Goal: Task Accomplishment & Management: Use online tool/utility

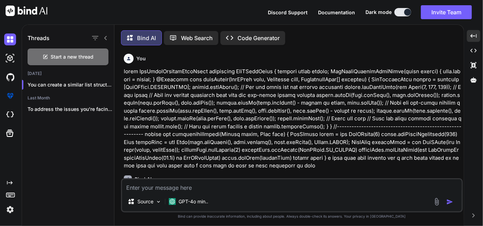
scroll to position [10185, 0]
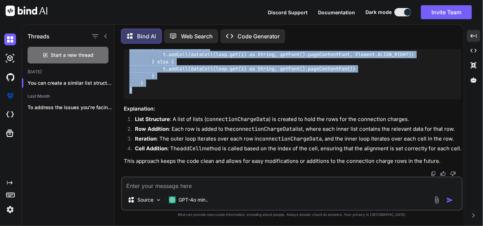
click at [408, 99] on div "// Create a list for the connection charge rows List<List<String>> connectionCh…" at bounding box center [293, 26] width 338 height 146
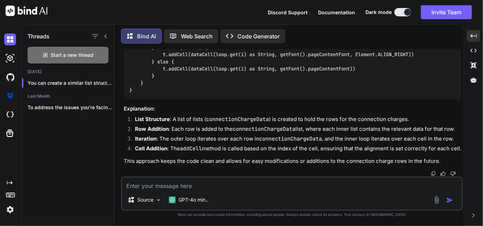
click at [167, 188] on textarea at bounding box center [292, 183] width 340 height 13
paste textarea "List<List<String>> connectionChargeData1 = [] connectionChargeData1.add(["Conne…"
type textarea "List<List<String>> connectionChargeData1 = [] connectionChargeData1.add(["Conne…"
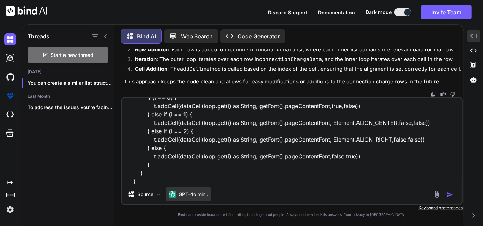
type textarea "x"
type textarea "List<List<String>> connectionChargeData1 = [] connectionChargeData1.add(["Conne…"
type textarea "x"
type textarea "List<List<String>> connectionChargeData1 = [] connectionChargeData1.add(["Conne…"
type textarea "x"
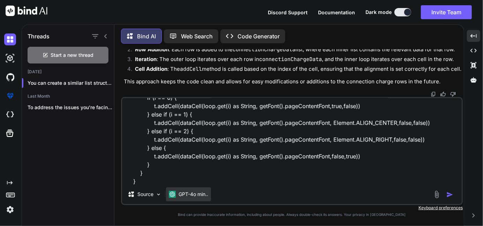
type textarea "List<List<String>> connectionChargeData1 = [] connectionChargeData1.add(["Conne…"
type textarea "x"
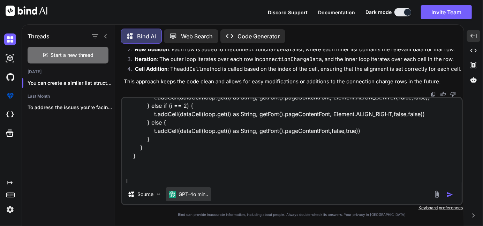
type textarea "List<List<String>> connectionChargeData1 = [] connectionChargeData1.add(["Conne…"
type textarea "x"
type textarea "List<List<String>> connectionChargeData1 = [] connectionChargeData1.add(["Conne…"
type textarea "x"
type textarea "List<List<String>> connectionChargeData1 = [] connectionChargeData1.add(["Conne…"
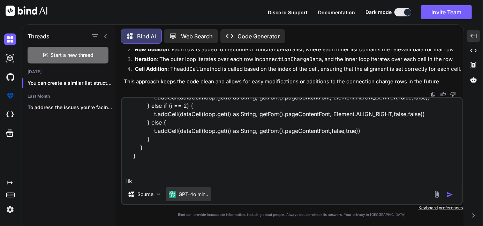
type textarea "x"
type textarea "List<List<String>> connectionChargeData1 = [] connectionChargeData1.add(["Conne…"
type textarea "x"
type textarea "List<List<String>> connectionChargeData1 = [] connectionChargeData1.add(["Conne…"
type textarea "x"
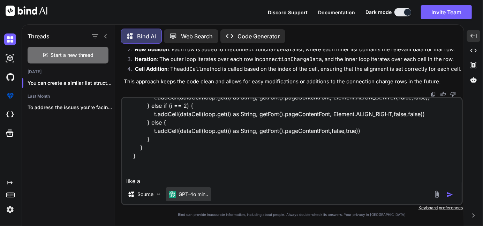
type textarea "List<List<String>> connectionChargeData1 = [] connectionChargeData1.add(["Conne…"
type textarea "x"
type textarea "List<List<String>> connectionChargeData1 = [] connectionChargeData1.add(["Conne…"
type textarea "x"
type textarea "List<List<String>> connectionChargeData1 = [] connectionChargeData1.add(["Conne…"
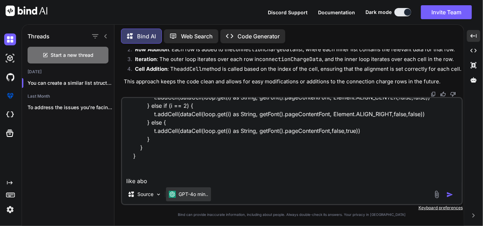
type textarea "x"
type textarea "List<List<String>> connectionChargeData1 = [] connectionChargeData1.add(["Conne…"
type textarea "x"
type textarea "List<List<String>> connectionChargeData1 = [] connectionChargeData1.add(["Conne…"
type textarea "x"
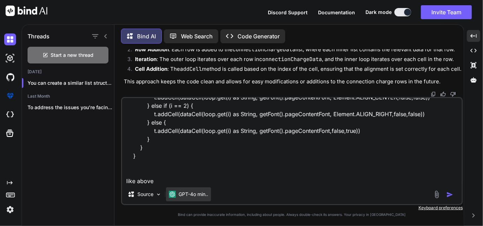
type textarea "List<List<String>> connectionChargeData1 = [] connectionChargeData1.add(["Conne…"
type textarea "x"
type textarea "List<List<String>> connectionChargeData1 = [] connectionChargeData1.add(["Conne…"
type textarea "x"
type textarea "List<List<String>> connectionChargeData1 = [] connectionChargeData1.add(["Conne…"
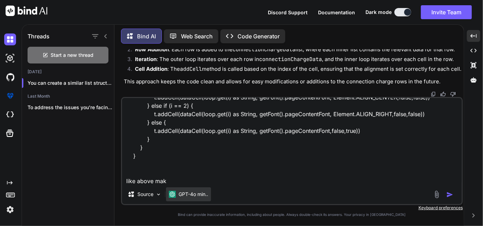
type textarea "x"
type textarea "List<List<String>> connectionChargeData1 = [] connectionChargeData1.add(["Conne…"
type textarea "x"
type textarea "List<List<String>> connectionChargeData1 = [] connectionChargeData1.add(["Conne…"
type textarea "x"
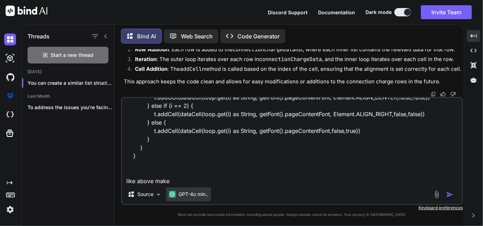
type textarea "List<List<String>> connectionChargeData1 = [] connectionChargeData1.add(["Conne…"
type textarea "x"
type textarea "List<List<String>> connectionChargeData1 = [] connectionChargeData1.add(["Conne…"
type textarea "x"
type textarea "List<List<String>> connectionChargeData1 = [] connectionChargeData1.add(["Conne…"
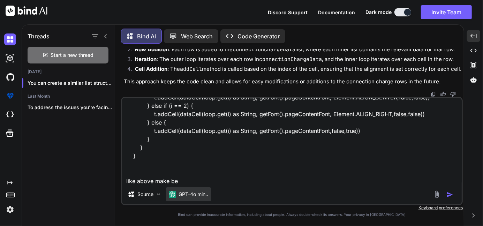
type textarea "x"
type textarea "List<List<String>> connectionChargeData1 = [] connectionChargeData1.add(["Conne…"
type textarea "x"
type textarea "List<List<String>> connectionChargeData1 = [] connectionChargeData1.add(["Conne…"
type textarea "x"
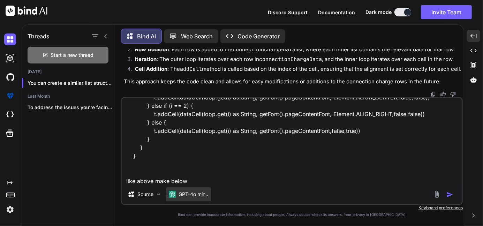
type textarea "List<List<String>> connectionChargeData1 = [] connectionChargeData1.add(["Conne…"
type textarea "x"
type textarea "List<List<String>> connectionChargeData1 = [] connectionChargeData1.add(["Conne…"
type textarea "x"
type textarea "List<List<String>> connectionChargeData1 = [] connectionChargeData1.add(["Conne…"
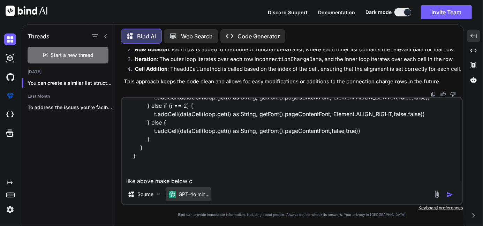
type textarea "x"
type textarea "List<List<String>> connectionChargeData1 = [] connectionChargeData1.add(["Conne…"
type textarea "x"
type textarea "List<List<String>> connectionChargeData1 = [] connectionChargeData1.add(["Conne…"
type textarea "x"
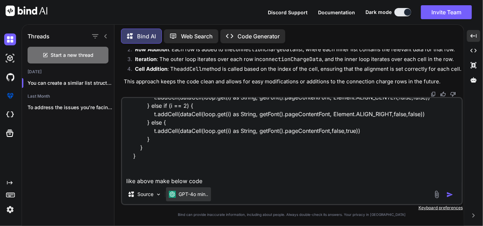
type textarea "List<List<String>> connectionChargeData1 = [] connectionChargeData1.add(["Conne…"
type textarea "x"
type textarea "List<List<String>> connectionChargeData1 = [] connectionChargeData1.add(["Conne…"
type textarea "x"
type textarea "List<List<String>> connectionChargeData1 = [] connectionChargeData1.add(["Conne…"
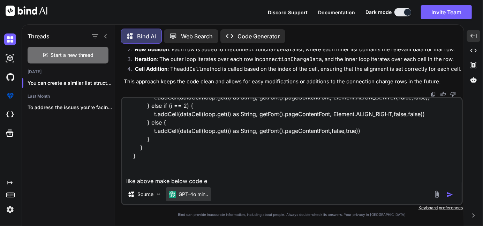
type textarea "x"
type textarea "List<List<String>> connectionChargeData1 = [] connectionChargeData1.add(["Conne…"
type textarea "x"
type textarea "List<List<String>> connectionChargeData1 = [] connectionChargeData1.add(["Conne…"
type textarea "x"
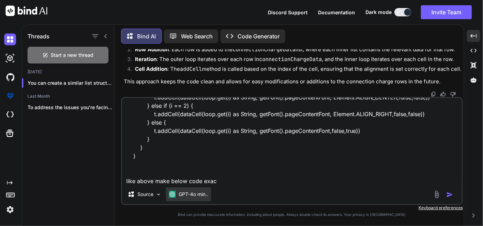
type textarea "List<List<String>> connectionChargeData1 = [] connectionChargeData1.add(["Conne…"
type textarea "x"
type textarea "List<List<String>> connectionChargeData1 = [] connectionChargeData1.add(["Conne…"
type textarea "x"
type textarea "List<List<String>> connectionChargeData1 = [] connectionChargeData1.add(["Conne…"
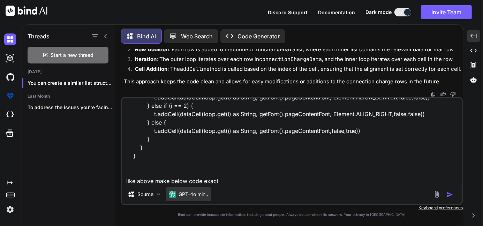
type textarea "x"
type textarea "List<List<String>> connectionChargeData1 = [] connectionChargeData1.add(["Conne…"
type textarea "x"
type textarea "List<List<String>> connectionChargeData1 = [] connectionChargeData1.add(["Conne…"
type textarea "x"
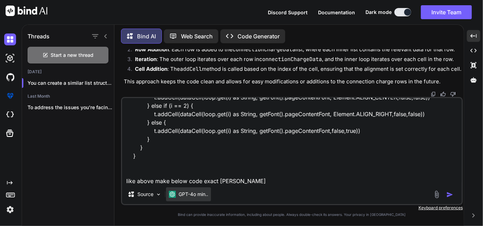
type textarea "List<List<String>> connectionChargeData1 = [] connectionChargeData1.add(["Conne…"
type textarea "x"
type textarea "List<List<String>> connectionChargeData1 = [] connectionChargeData1.add(["Conne…"
click at [237, 180] on textarea "List<List<String>> connectionChargeData1 = [] connectionChargeData1.add(["Conne…" at bounding box center [292, 141] width 340 height 86
type textarea "x"
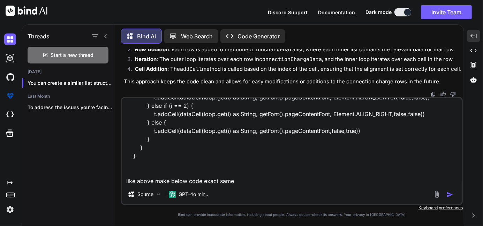
paste textarea "// // lor-ip dolo // s.ameTcon(adipIsci("EL Seddoei t 7")) // i.utlAbor(etdoLor…"
type textarea "List<List<String>> connectionChargeData1 = [] connectionChargeData1.add(["Conne…"
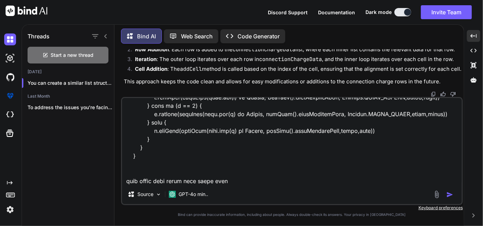
scroll to position [260, 0]
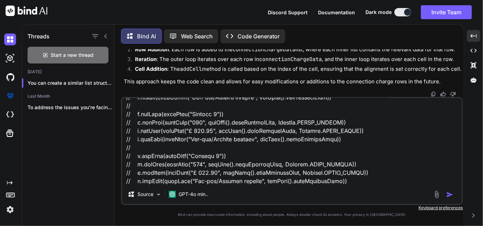
type textarea "x"
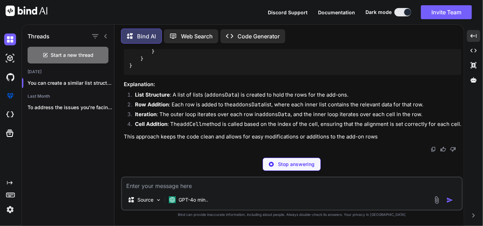
scroll to position [17879, 0]
type textarea "x"
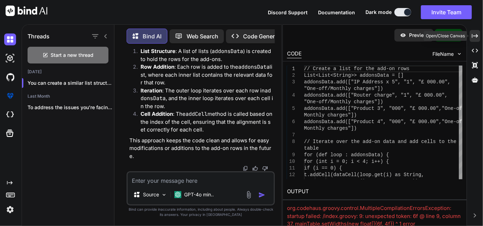
click at [477, 36] on icon at bounding box center [475, 36] width 6 height 4
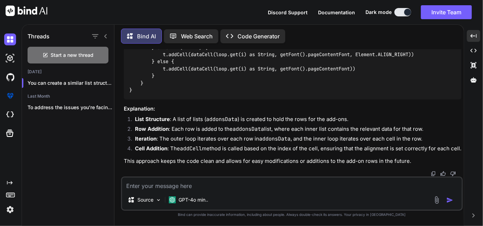
scroll to position [10649, 0]
click at [174, 181] on textarea at bounding box center [292, 183] width 340 height 13
type textarea "a"
type textarea "x"
type textarea "an"
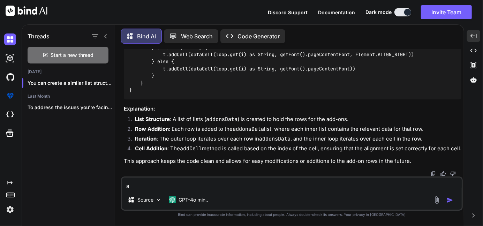
type textarea "x"
type textarea "an"
type textarea "x"
type textarea "an d"
type textarea "x"
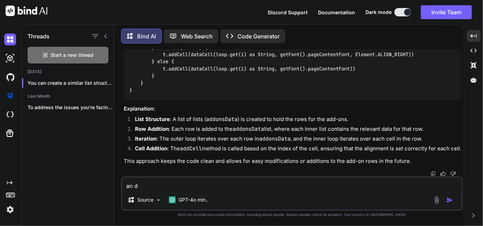
type textarea "an"
type textarea "x"
type textarea "an"
type textarea "x"
type textarea "a"
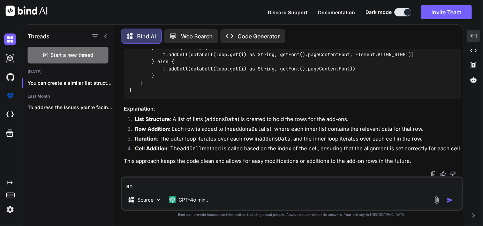
type textarea "x"
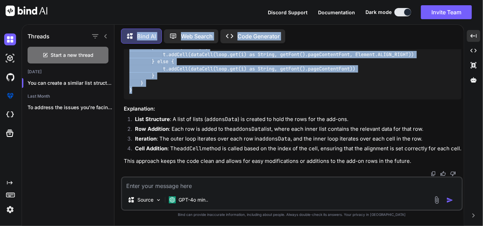
scroll to position [10438, 0]
drag, startPoint x: 134, startPoint y: 94, endPoint x: 129, endPoint y: 167, distance: 73.4
click at [129, 99] on div "// Create a list for the add-on rows List<List<String>> addonsData = [] addonsD…" at bounding box center [293, 19] width 338 height 160
copy code "List<List<String>> addonsData = [] addonsData.add(["IP Address x 5", "1", "£ 00…"
